Goal: Task Accomplishment & Management: Manage account settings

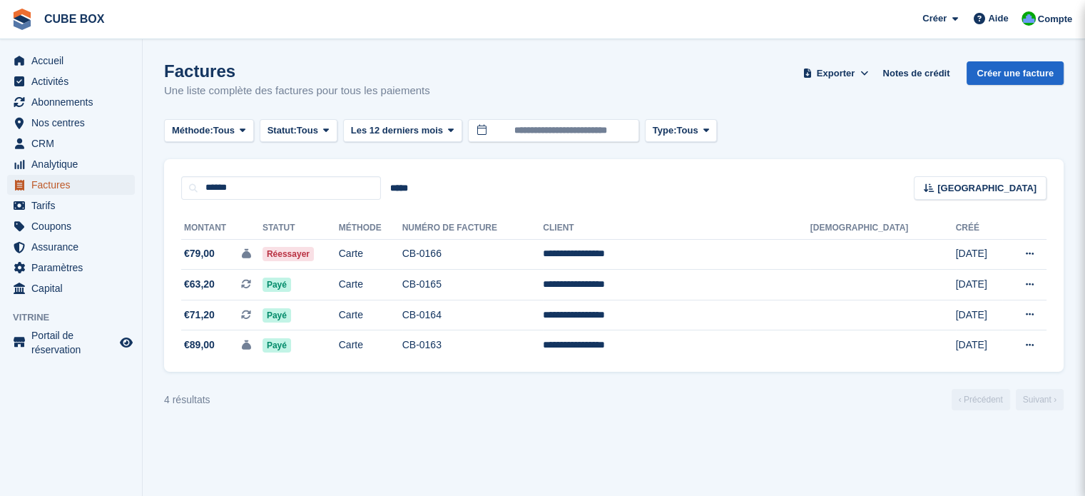
click at [76, 181] on span "Factures" at bounding box center [74, 185] width 86 height 20
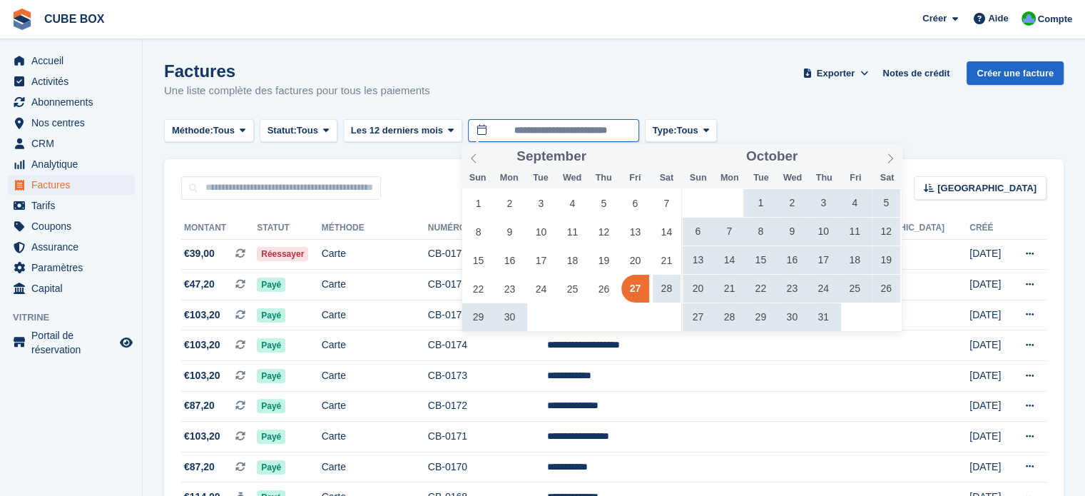
click at [532, 121] on input "**********" at bounding box center [553, 131] width 171 height 24
click at [479, 155] on span at bounding box center [473, 156] width 24 height 24
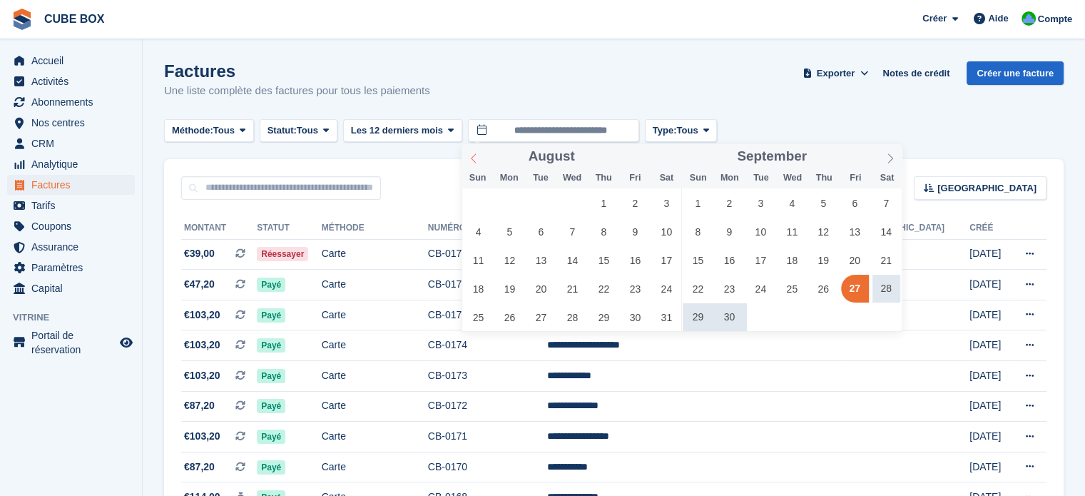
click at [479, 155] on span at bounding box center [473, 156] width 24 height 24
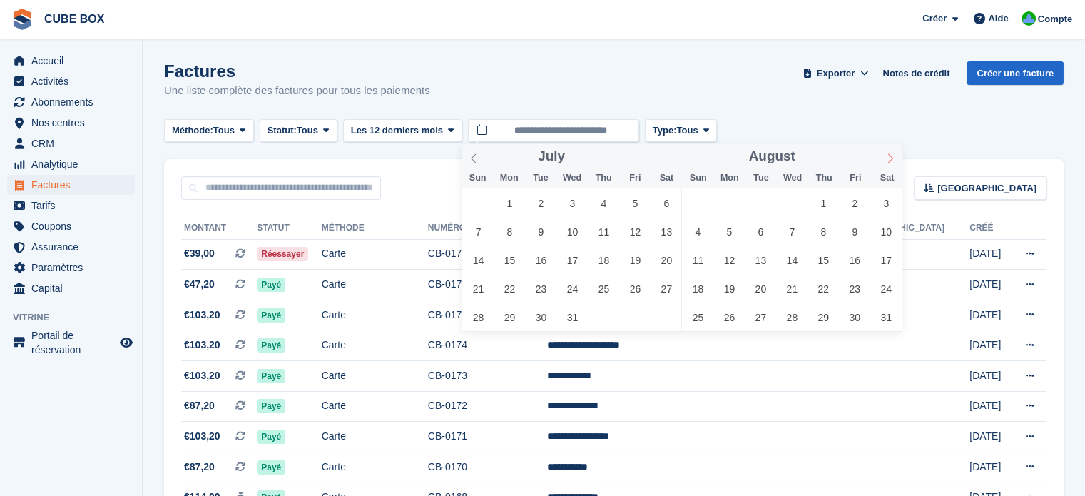
click at [886, 158] on icon at bounding box center [890, 158] width 10 height 10
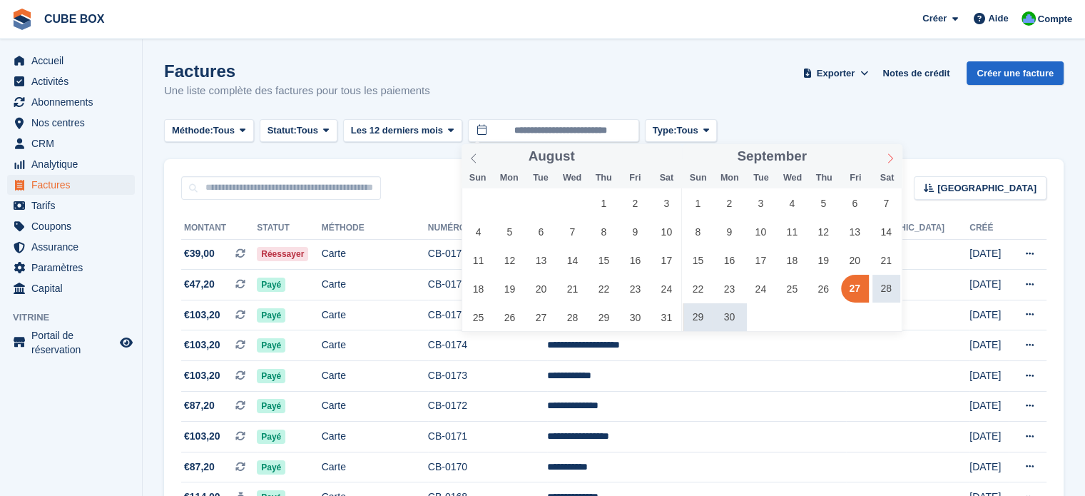
click at [886, 158] on icon at bounding box center [890, 158] width 10 height 10
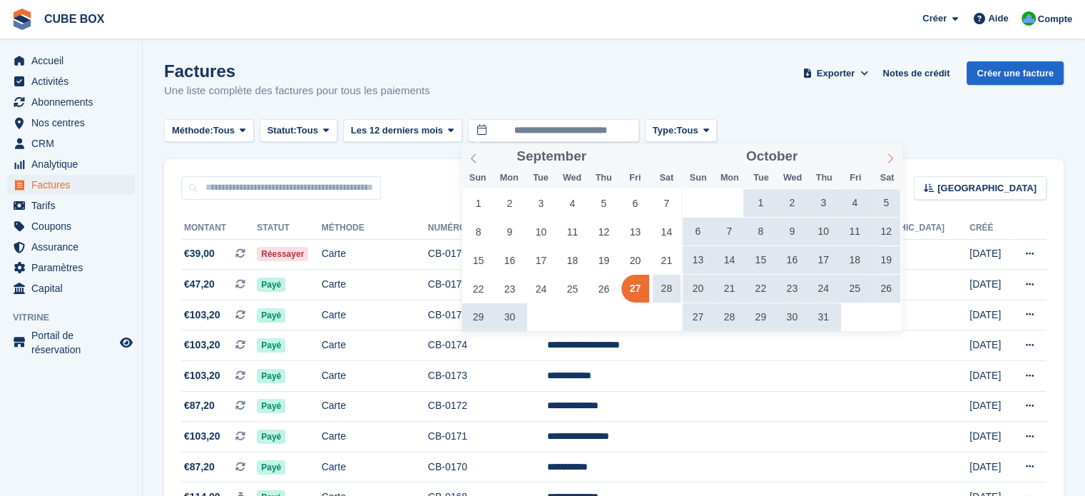
click at [886, 158] on icon at bounding box center [890, 158] width 10 height 10
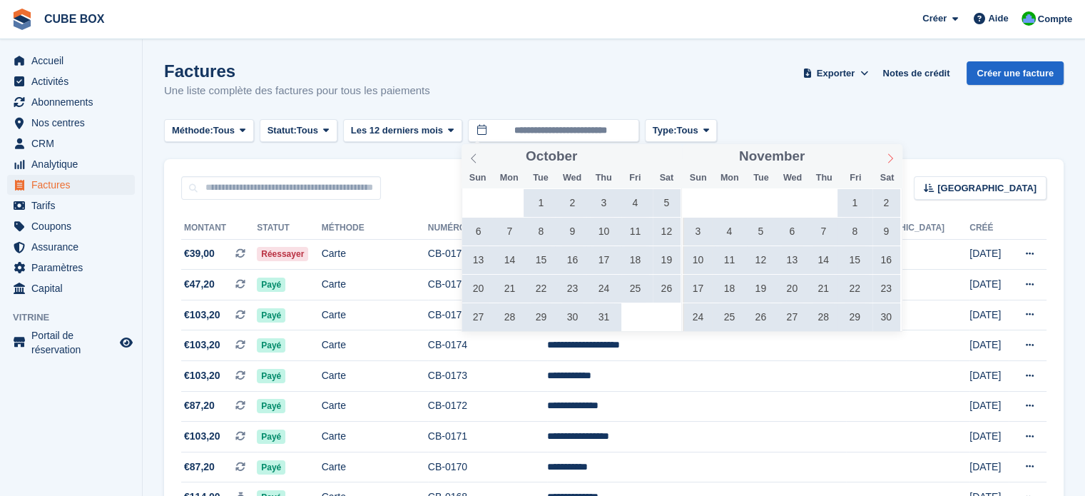
click at [886, 158] on icon at bounding box center [890, 158] width 10 height 10
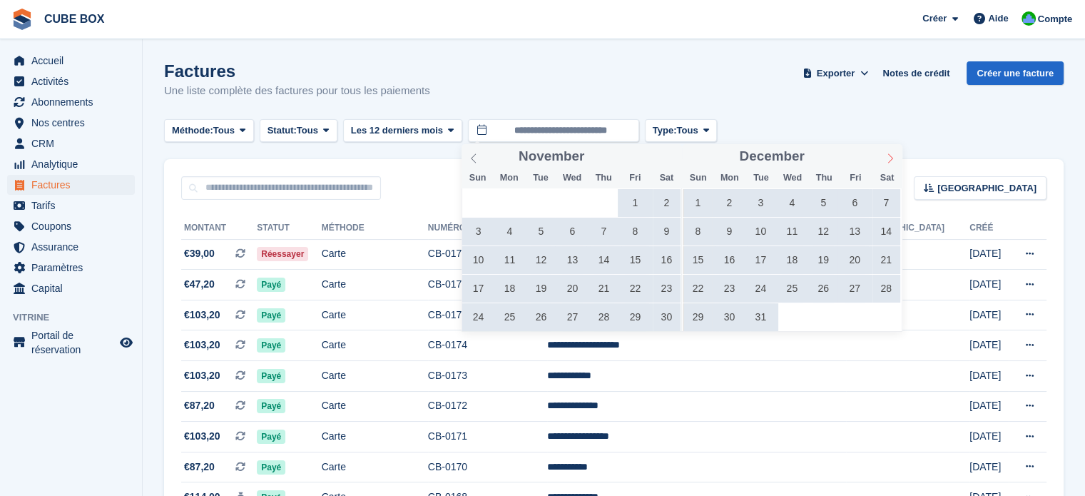
click at [886, 158] on icon at bounding box center [890, 158] width 10 height 10
type input "****"
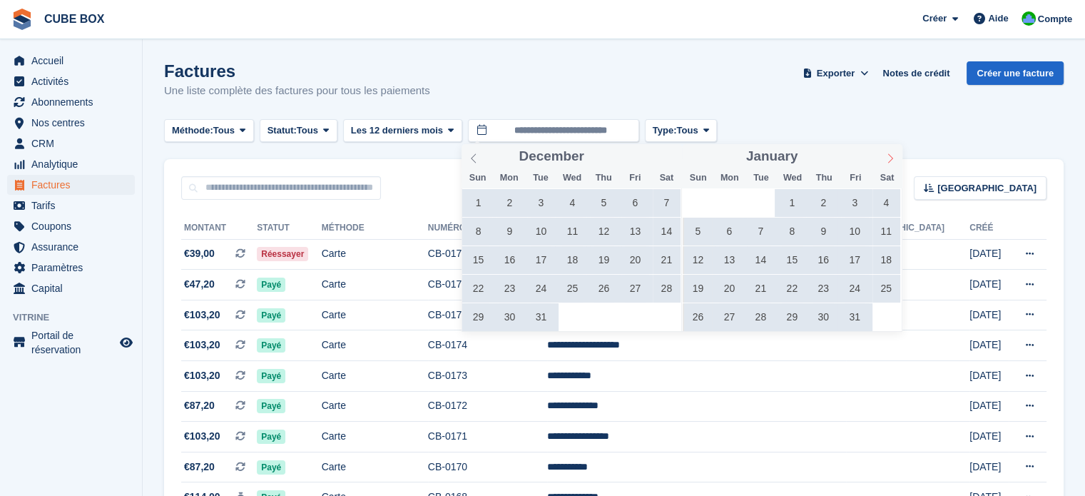
click at [886, 158] on icon at bounding box center [890, 158] width 10 height 10
type input "****"
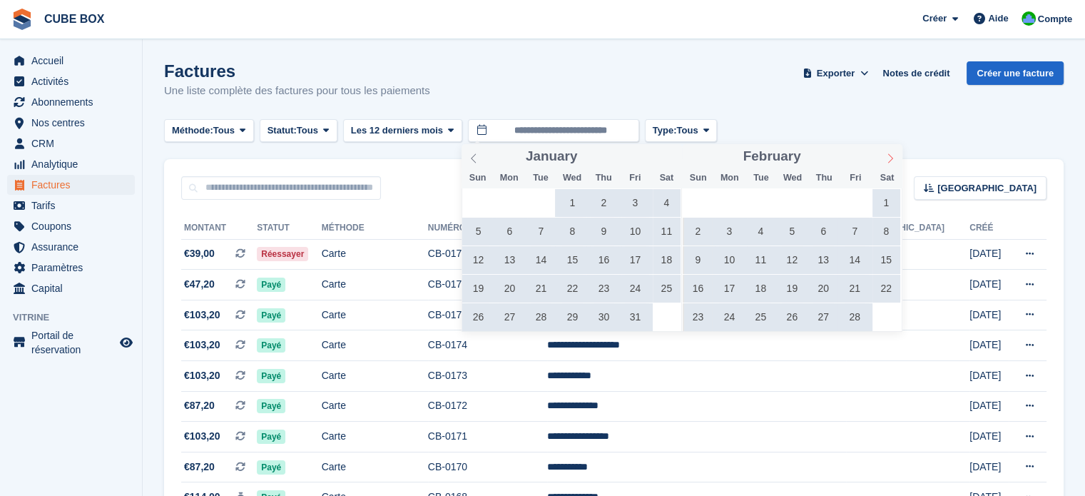
click at [886, 158] on icon at bounding box center [890, 158] width 10 height 10
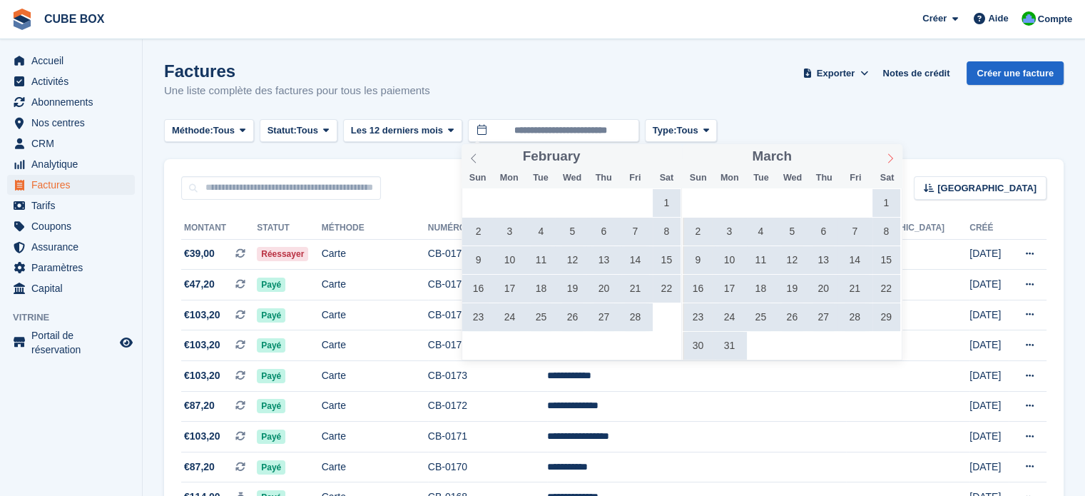
click at [886, 158] on icon at bounding box center [890, 158] width 10 height 10
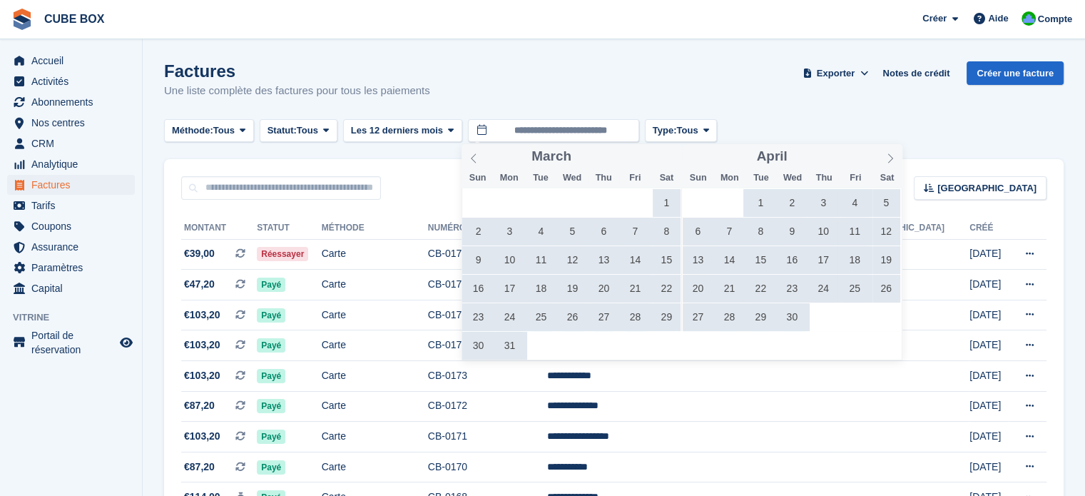
click at [757, 203] on span "1" at bounding box center [761, 203] width 28 height 28
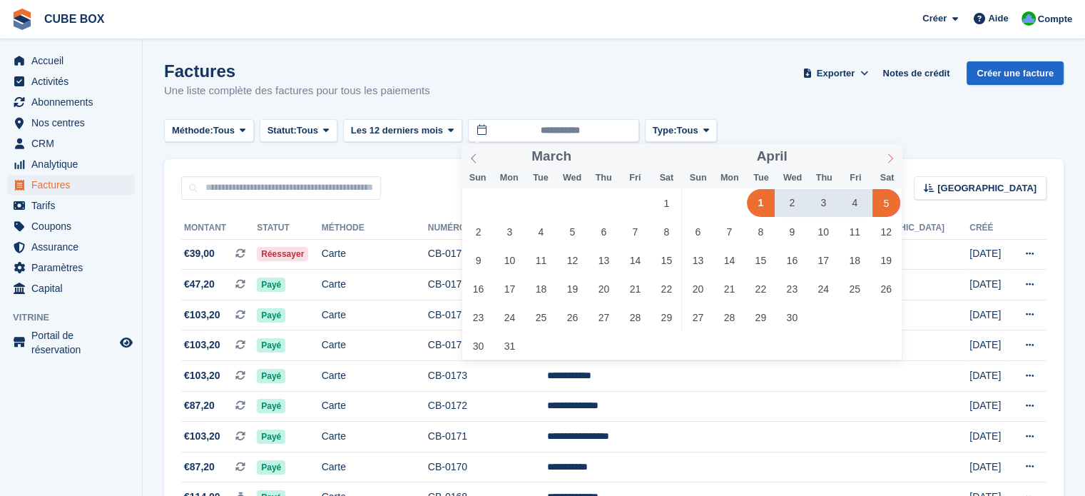
click at [888, 163] on icon at bounding box center [890, 158] width 10 height 10
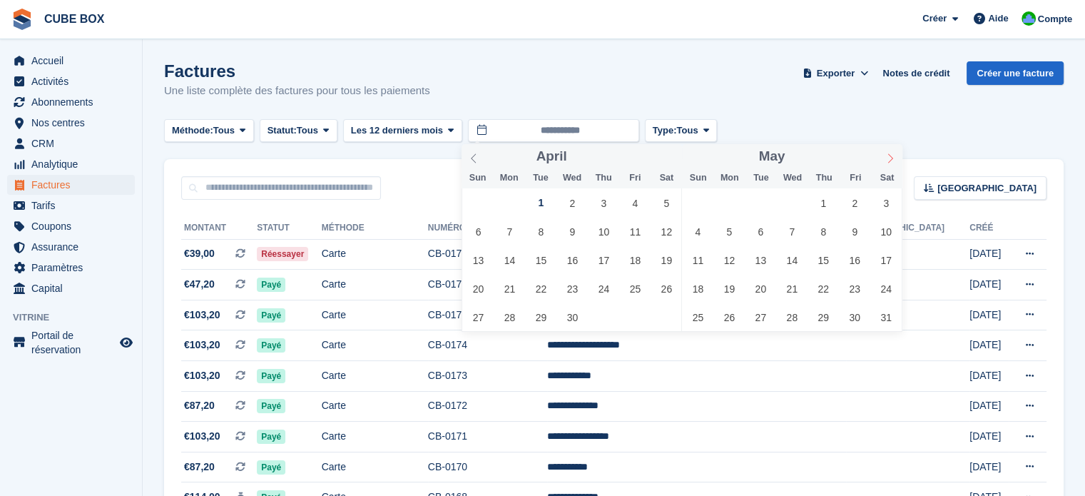
click at [888, 163] on icon at bounding box center [890, 158] width 10 height 10
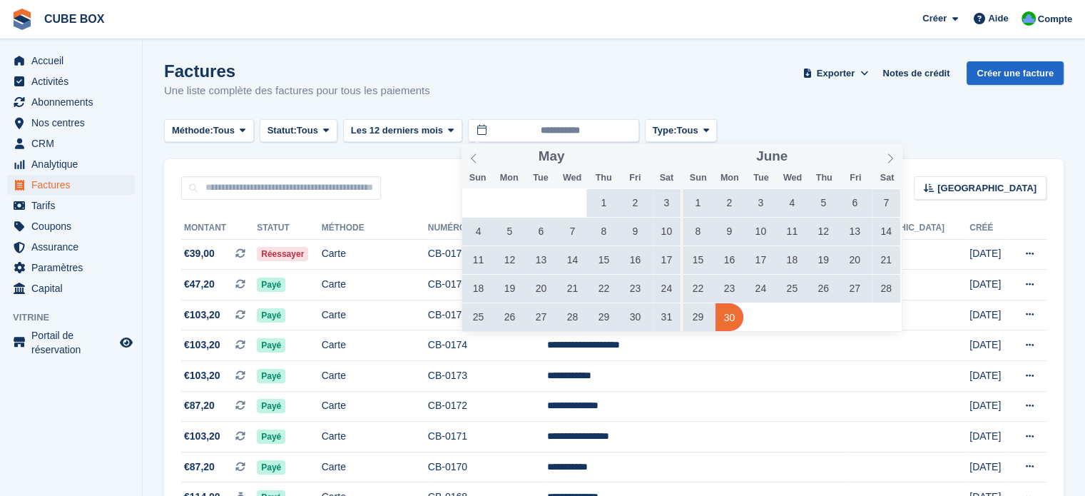
click at [734, 313] on span "30" at bounding box center [729, 317] width 28 height 28
type input "**********"
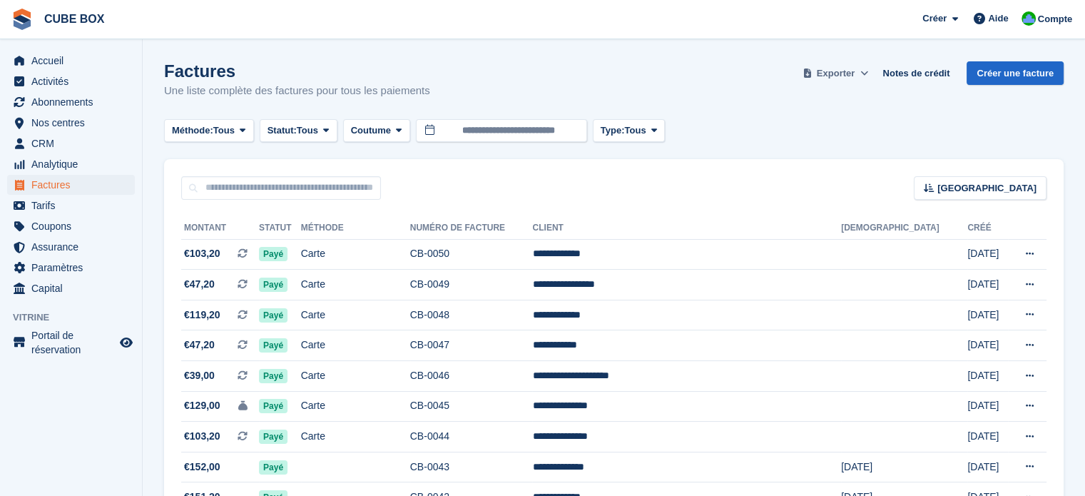
click at [854, 74] on span "Exporter" at bounding box center [835, 73] width 38 height 14
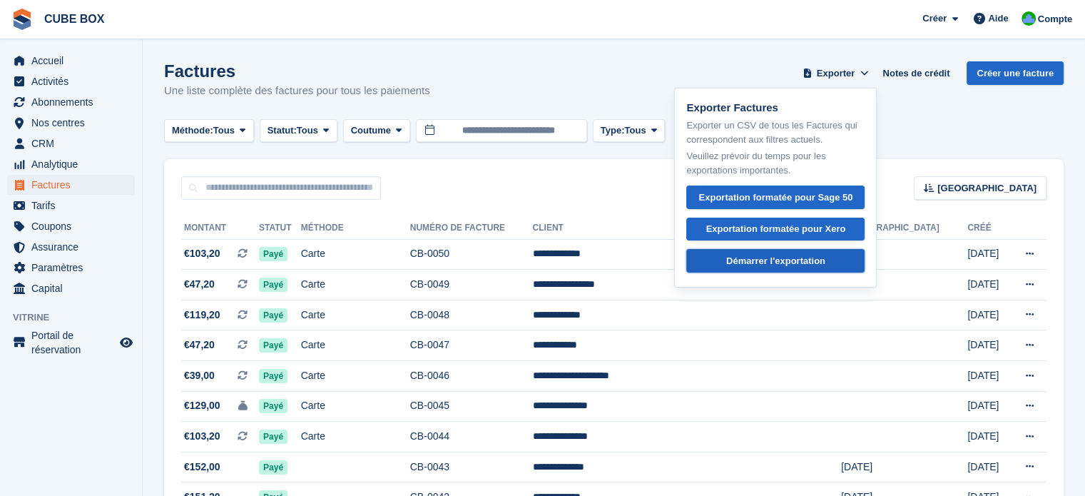
click at [785, 262] on div "Démarrer l'exportation" at bounding box center [775, 261] width 99 height 14
click at [505, 180] on div "Trier Sort by Date de création Créé (le plus ancien en premier) Créé (le plus r…" at bounding box center [613, 179] width 899 height 41
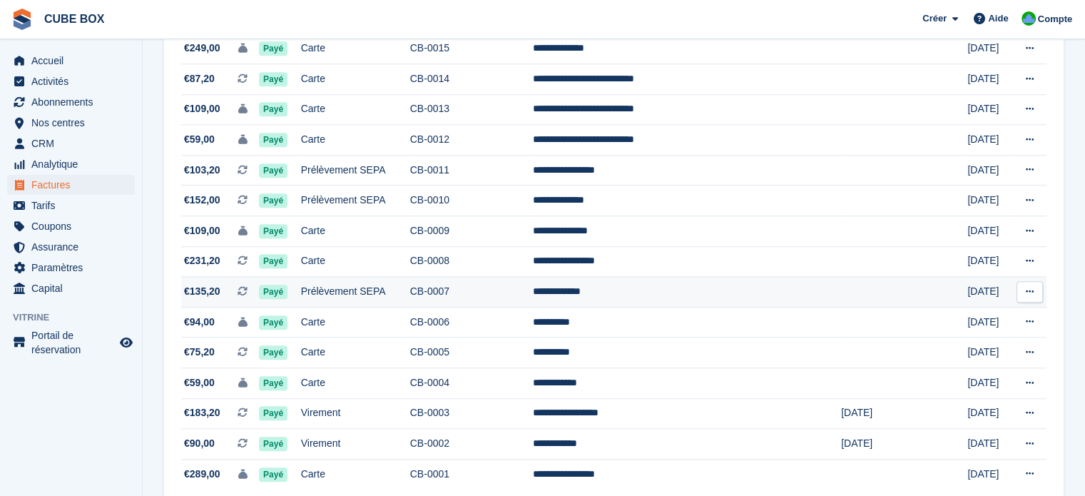
scroll to position [1340, 0]
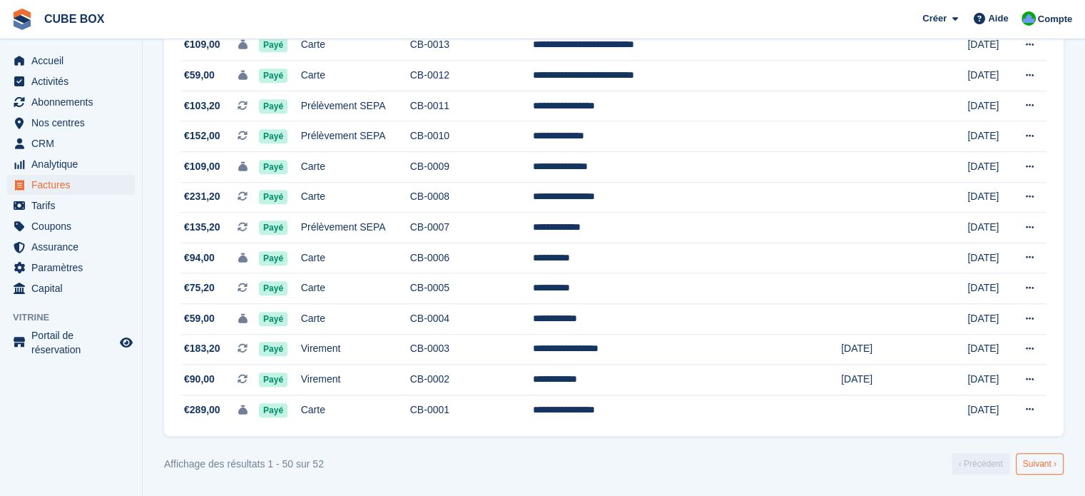
click at [1032, 459] on link "Suivant ›" at bounding box center [1039, 463] width 48 height 21
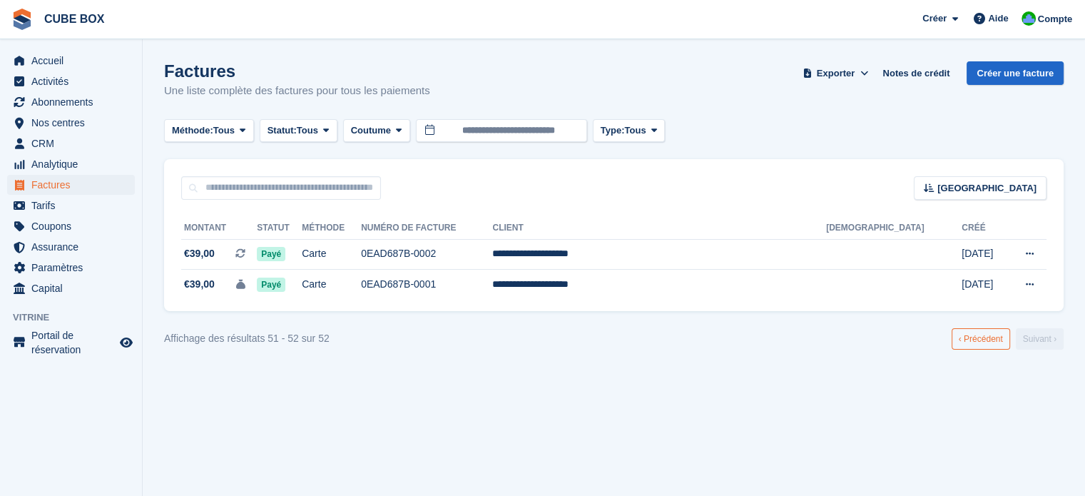
click at [970, 339] on link "‹ Précédent" at bounding box center [980, 338] width 58 height 21
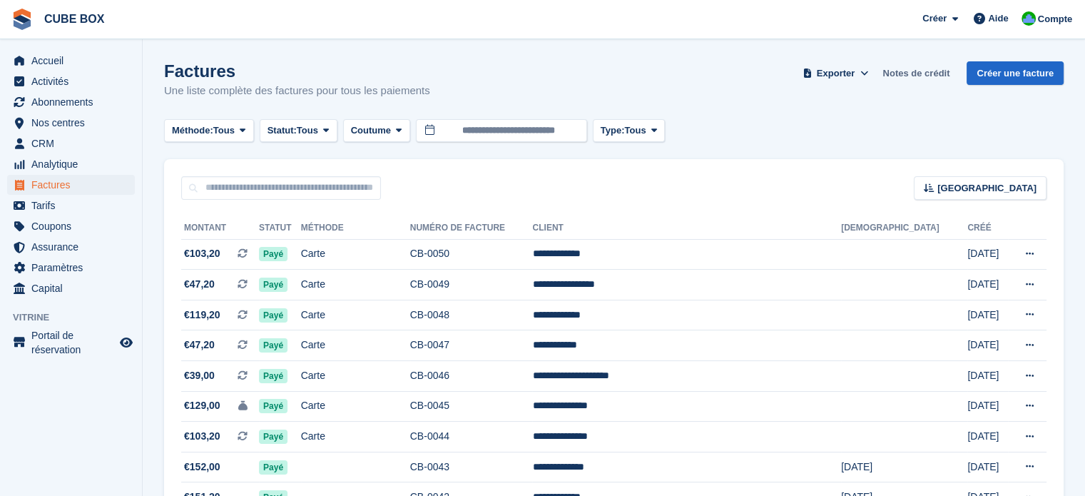
click at [931, 75] on link "Notes de crédit" at bounding box center [915, 73] width 78 height 24
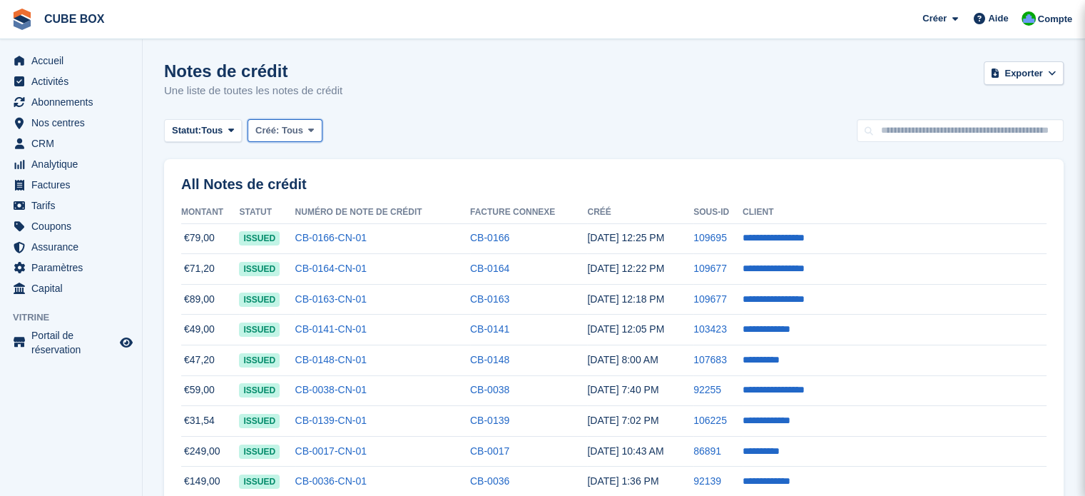
click at [312, 136] on button "Créé: Tous" at bounding box center [284, 131] width 75 height 24
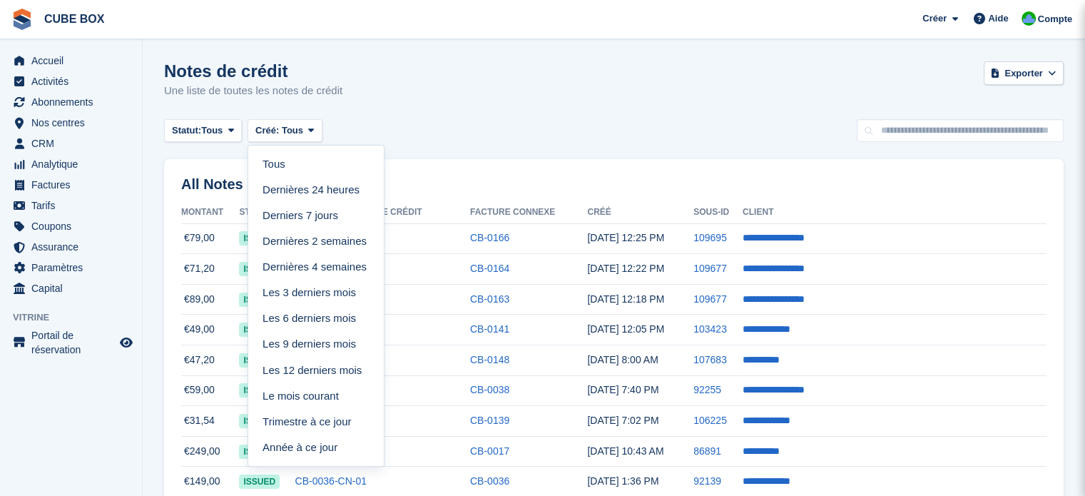
click at [468, 133] on div "Statut: Tous Tous Émis Annulé Créé: Tous Tous Dernières 24 heures Derniers 7 jo…" at bounding box center [613, 131] width 899 height 24
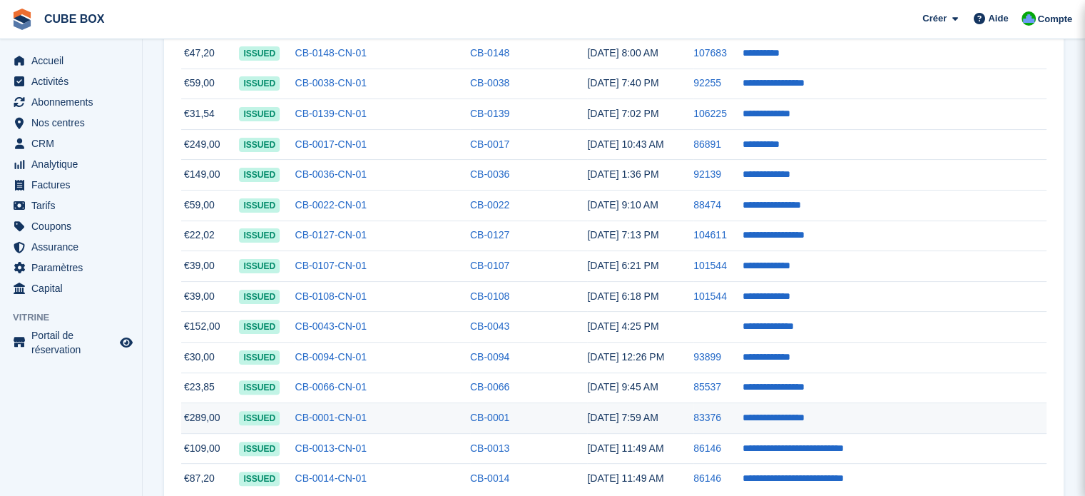
scroll to position [378, 0]
